Goal: Complete application form: Complete application form

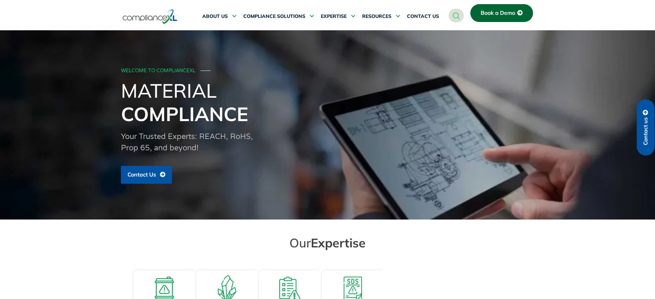
click at [479, 7] on link "Book a Demo" at bounding box center [501, 13] width 63 height 18
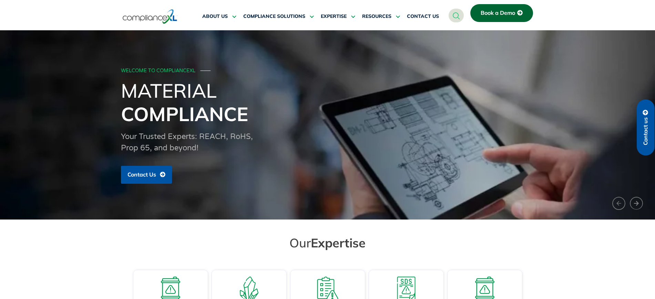
click at [490, 4] on link "Book a Demo" at bounding box center [501, 13] width 63 height 18
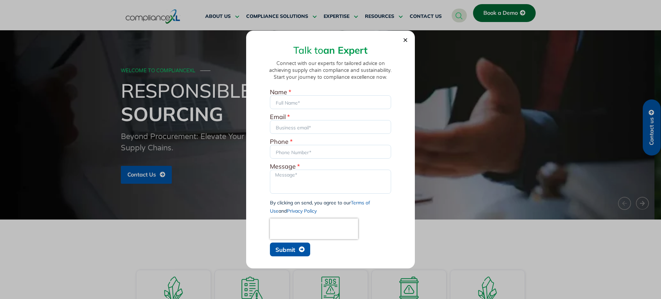
click at [280, 253] on span "Submit" at bounding box center [285, 250] width 20 height 6
click at [314, 102] on input "Name" at bounding box center [330, 102] width 121 height 14
type input "[PERSON_NAME]"
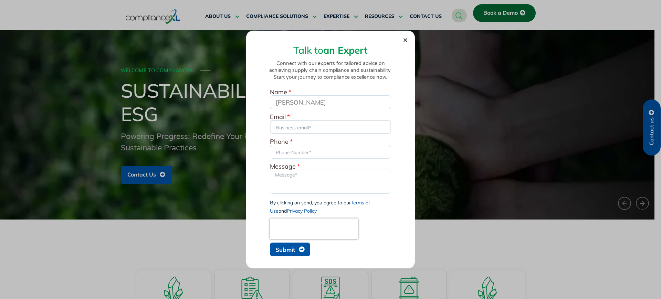
click at [297, 125] on input "Email" at bounding box center [330, 127] width 121 height 14
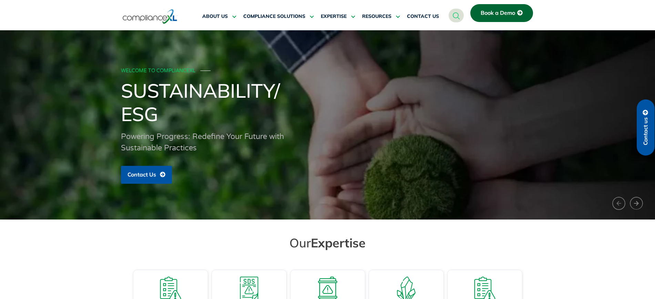
click at [645, 117] on span "Contact us" at bounding box center [645, 131] width 6 height 28
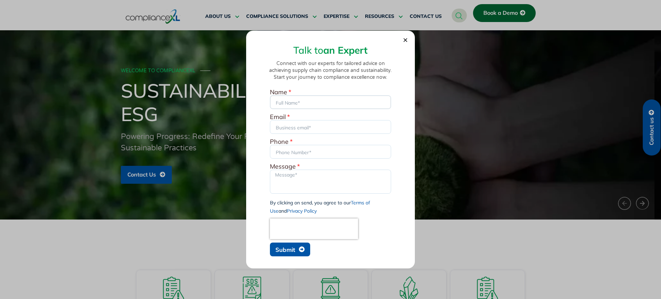
click at [316, 104] on input "Name" at bounding box center [330, 102] width 121 height 14
type input "[PERSON_NAME]"
click at [310, 135] on div "Email" at bounding box center [330, 124] width 125 height 21
click at [314, 130] on input "Email" at bounding box center [330, 127] width 121 height 14
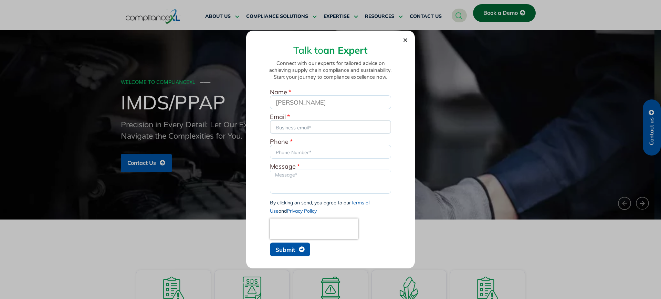
type input "[EMAIL_ADDRESS][DOMAIN_NAME]"
click at [316, 152] on input "Phone" at bounding box center [330, 152] width 121 height 14
click at [302, 154] on input "Phone" at bounding box center [330, 152] width 121 height 14
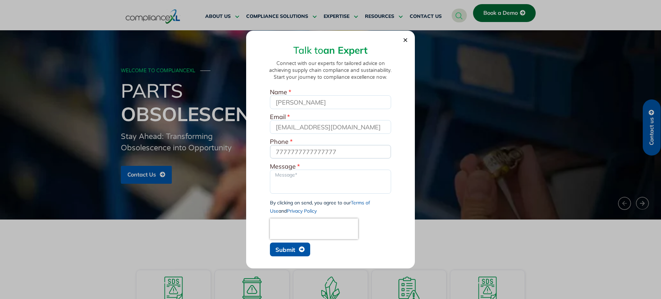
type input "7777777777777777"
click at [296, 175] on textarea "Message" at bounding box center [330, 182] width 121 height 24
click at [296, 175] on textarea "trs" at bounding box center [330, 182] width 121 height 24
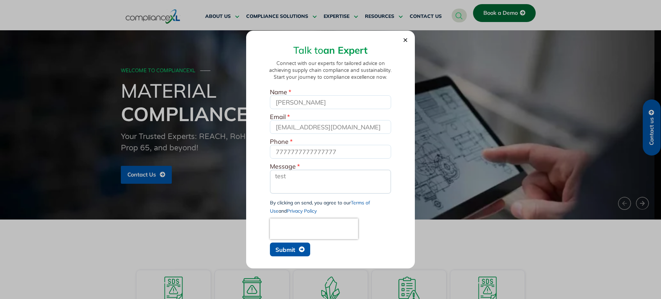
type textarea "test"
click at [303, 149] on input "7777777777777777" at bounding box center [330, 152] width 121 height 14
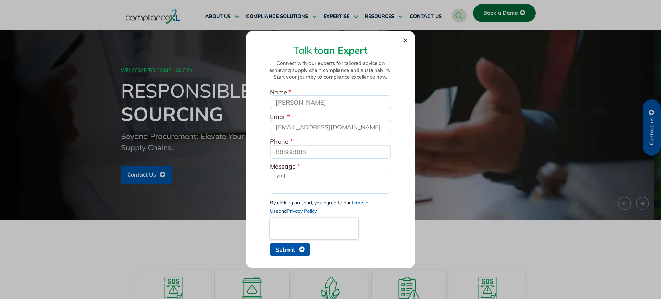
type input "88888888"
click at [288, 250] on span "Submit" at bounding box center [285, 250] width 20 height 6
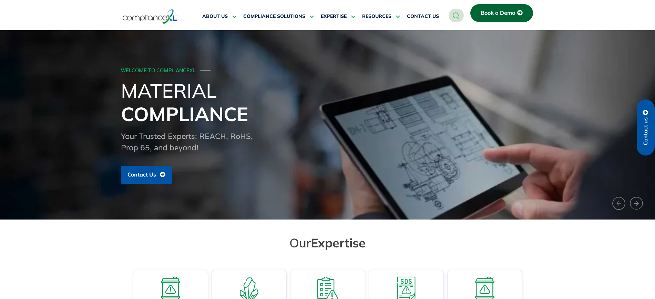
click at [500, 13] on span "Book a Demo" at bounding box center [497, 13] width 34 height 6
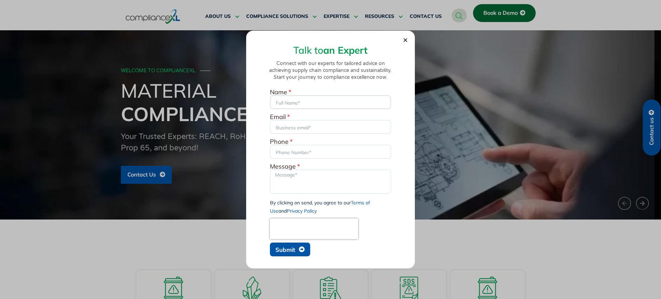
click at [325, 101] on input "Name" at bounding box center [330, 102] width 121 height 14
type input "[PERSON_NAME]"
click at [315, 128] on input "Email" at bounding box center [330, 127] width 121 height 14
type input "[EMAIL_ADDRESS][DOMAIN_NAME]"
click at [311, 150] on input "Phone" at bounding box center [330, 152] width 121 height 14
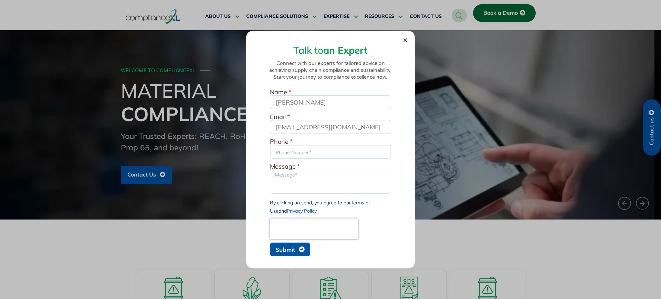
type input "sdsadas"
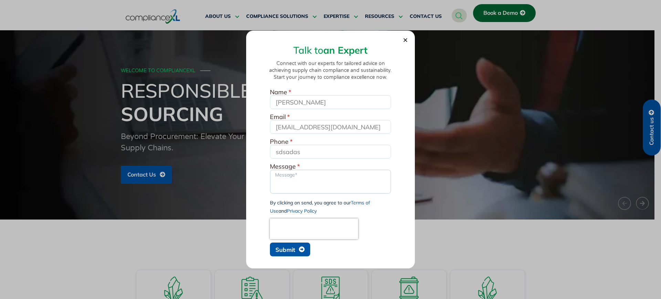
click at [304, 193] on textarea "Message" at bounding box center [330, 182] width 121 height 24
type textarea "sdsds"
click at [279, 247] on span "Submit" at bounding box center [285, 250] width 20 height 6
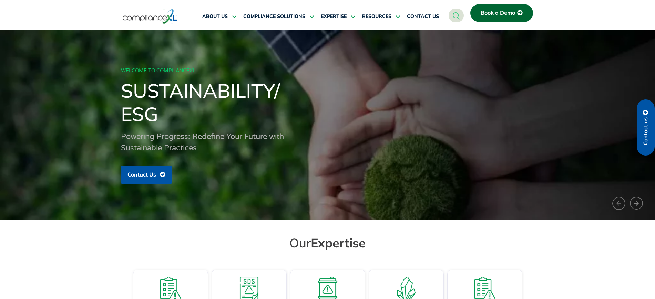
click at [497, 6] on link "Book a Demo" at bounding box center [501, 13] width 63 height 18
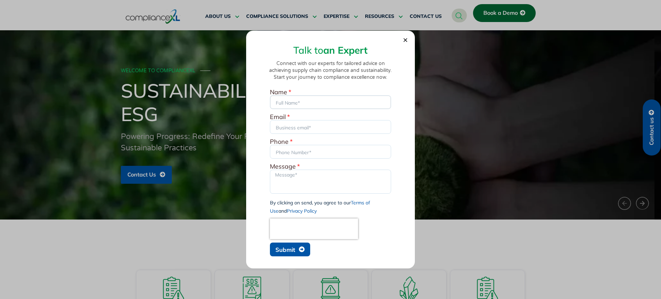
drag, startPoint x: 291, startPoint y: 101, endPoint x: 294, endPoint y: 103, distance: 3.7
click at [291, 101] on input "Name" at bounding box center [330, 102] width 121 height 14
type input "[PERSON_NAME]"
click at [298, 127] on input "Email" at bounding box center [330, 127] width 121 height 14
type input "[EMAIL_ADDRESS][DOMAIN_NAME]"
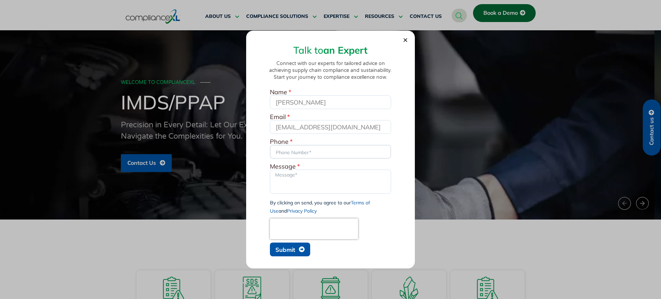
click at [312, 149] on input "Phone" at bounding box center [330, 152] width 121 height 14
type input "sdsadas"
click at [288, 188] on textarea "Message" at bounding box center [330, 182] width 121 height 24
type textarea "sds"
click at [283, 251] on span "Submit" at bounding box center [285, 250] width 20 height 6
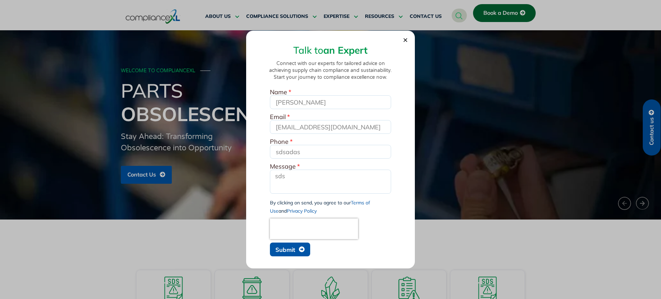
click at [283, 251] on span "Submit" at bounding box center [285, 250] width 20 height 6
